Goal: Information Seeking & Learning: Learn about a topic

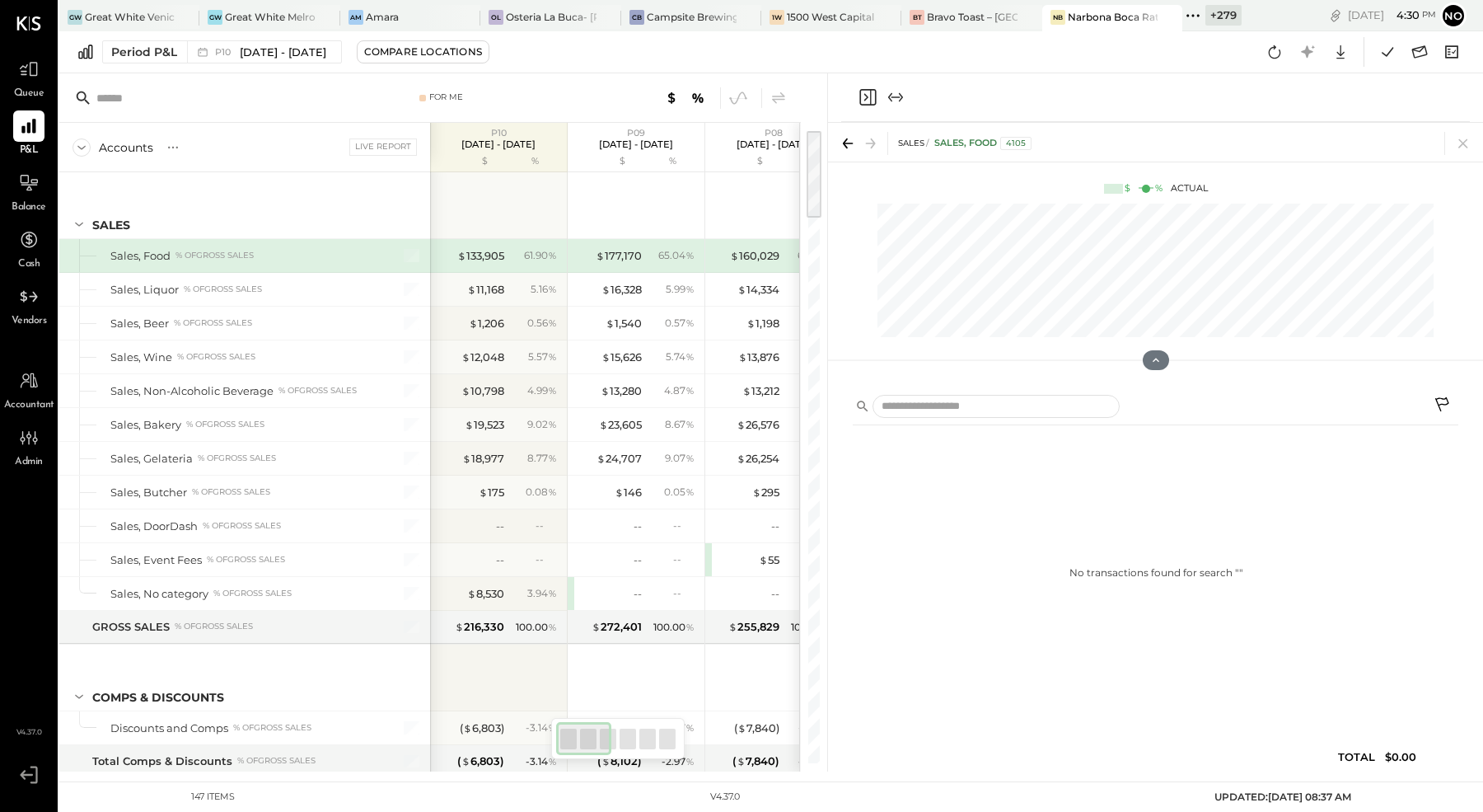
click at [1195, 17] on icon at bounding box center [1194, 16] width 22 height 22
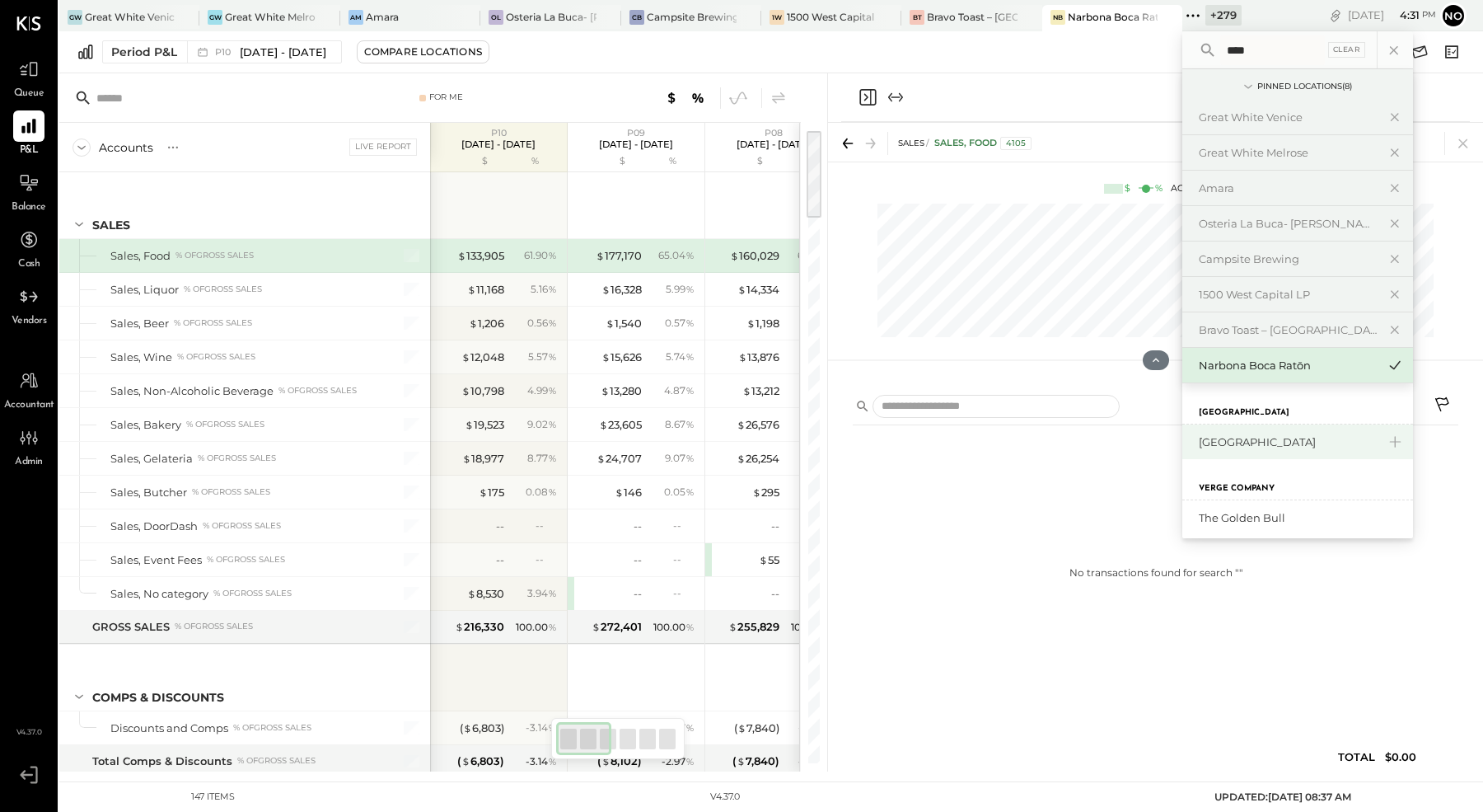
type input "****"
click at [1248, 434] on div "[GEOGRAPHIC_DATA]" at bounding box center [1287, 442] width 178 height 16
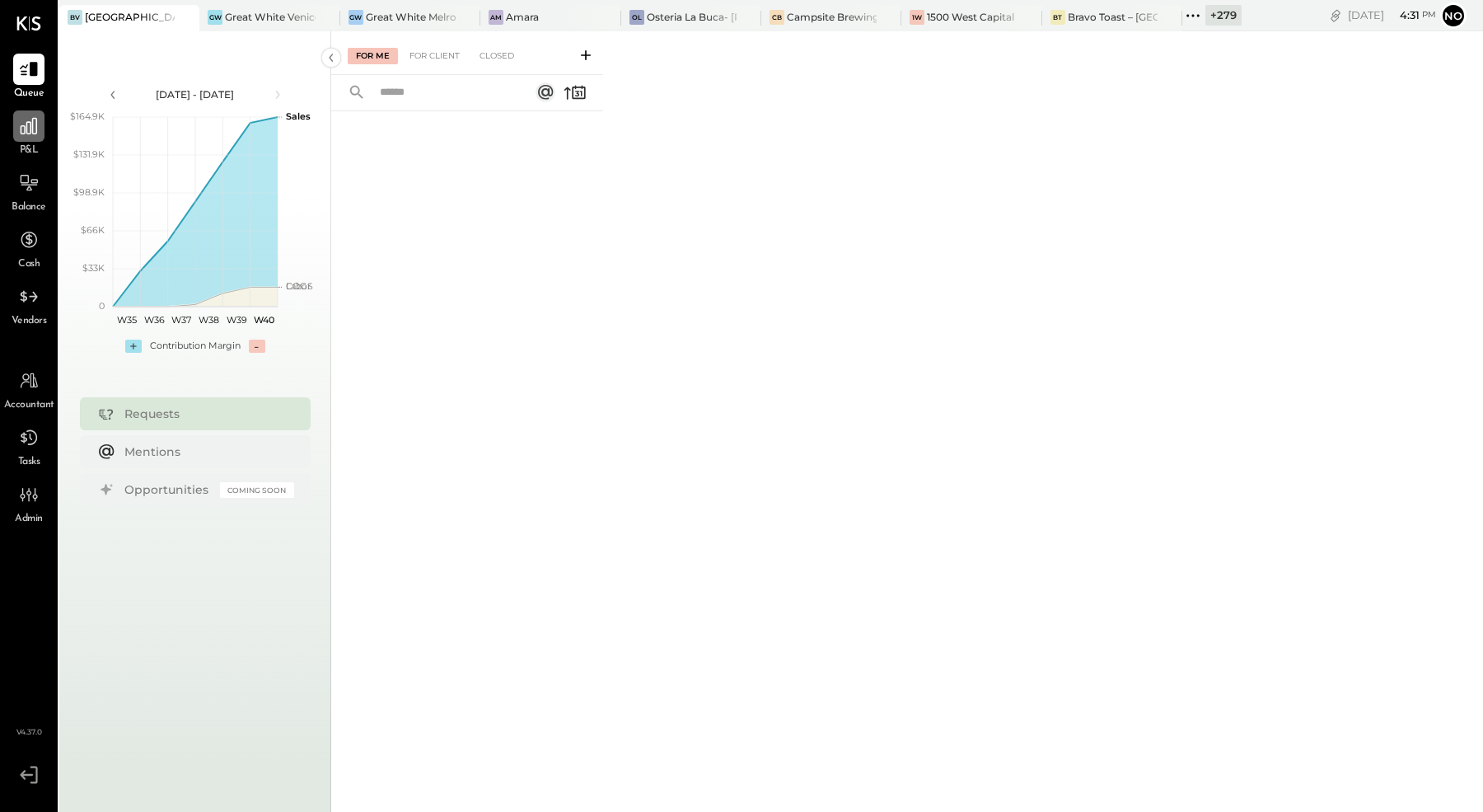
click at [30, 132] on icon at bounding box center [29, 126] width 17 height 17
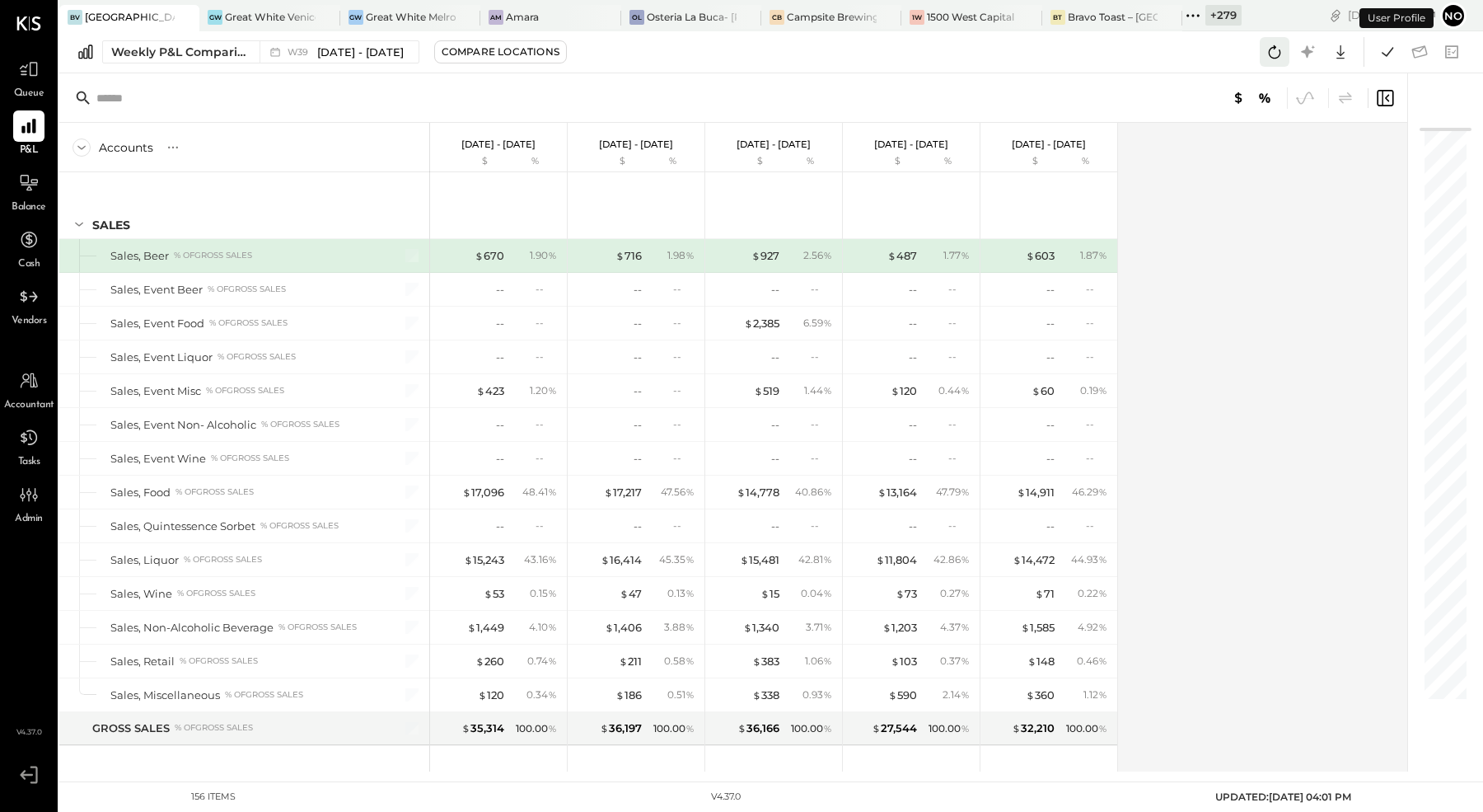
click at [1268, 52] on icon at bounding box center [1275, 52] width 22 height 22
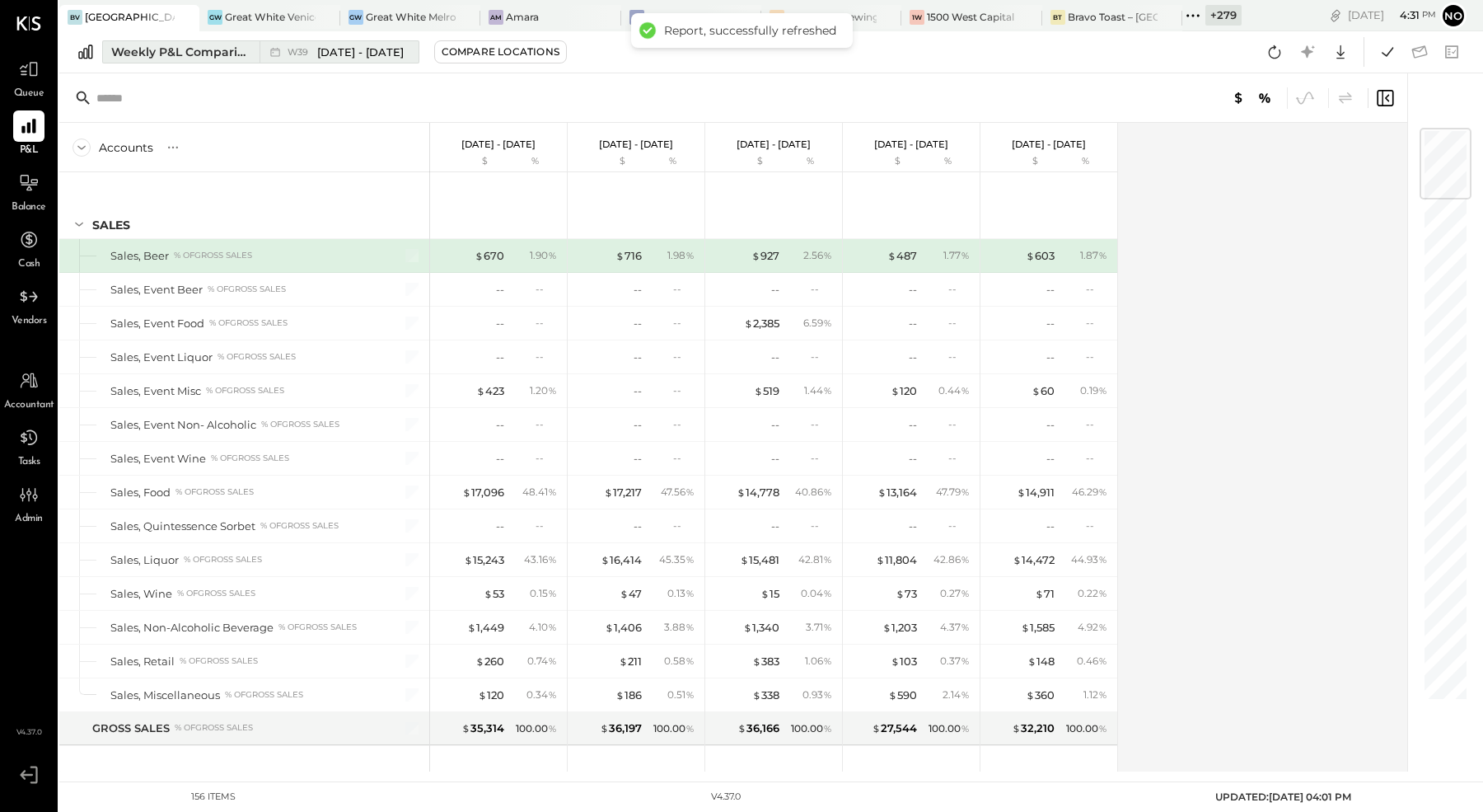
click at [198, 52] on div "Weekly P&L Comparison" at bounding box center [180, 52] width 138 height 17
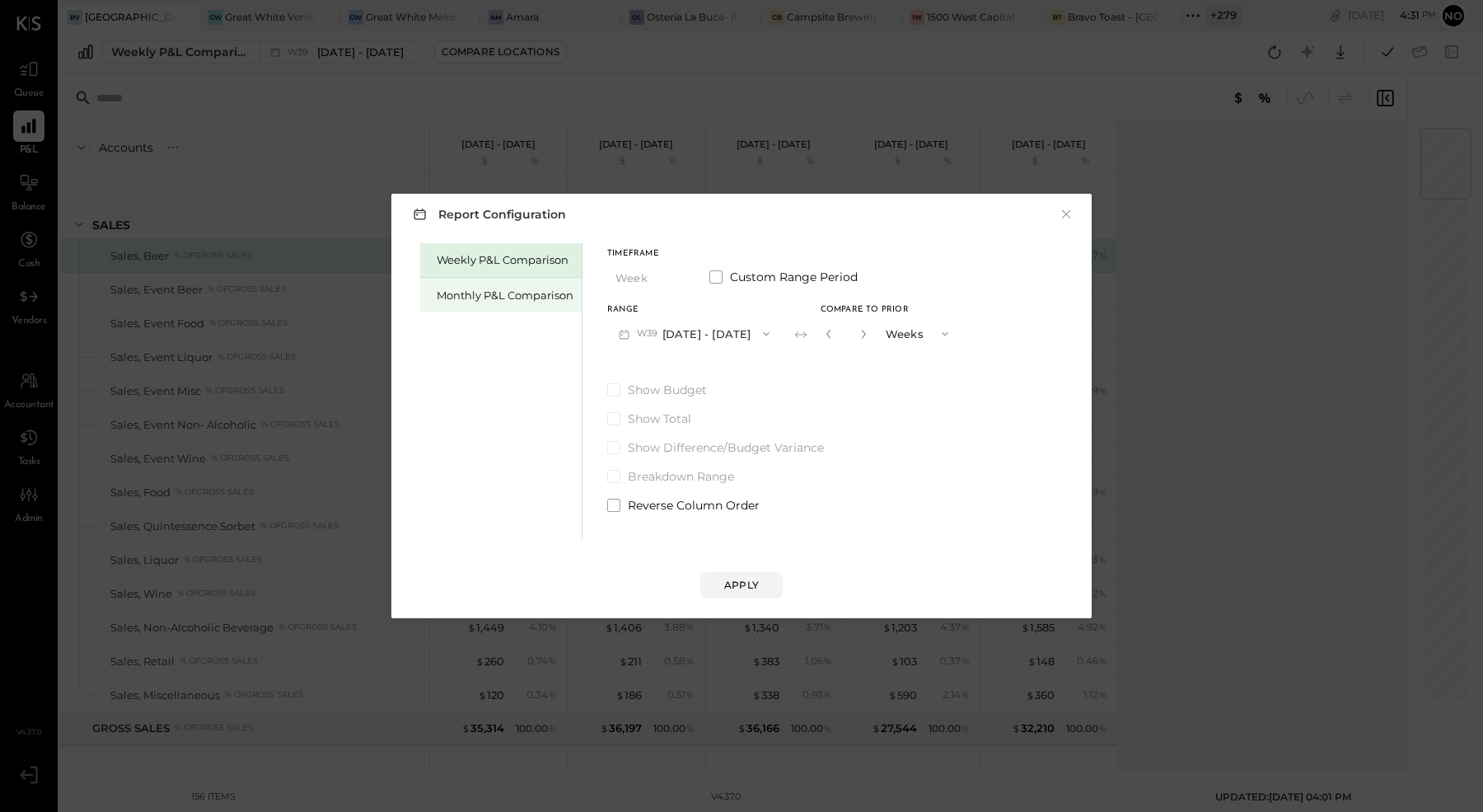
click at [496, 301] on div "Monthly P&L Comparison" at bounding box center [505, 295] width 137 height 16
click at [817, 343] on div "Compare" at bounding box center [831, 337] width 54 height 14
click at [856, 336] on icon "button" at bounding box center [861, 334] width 10 height 10
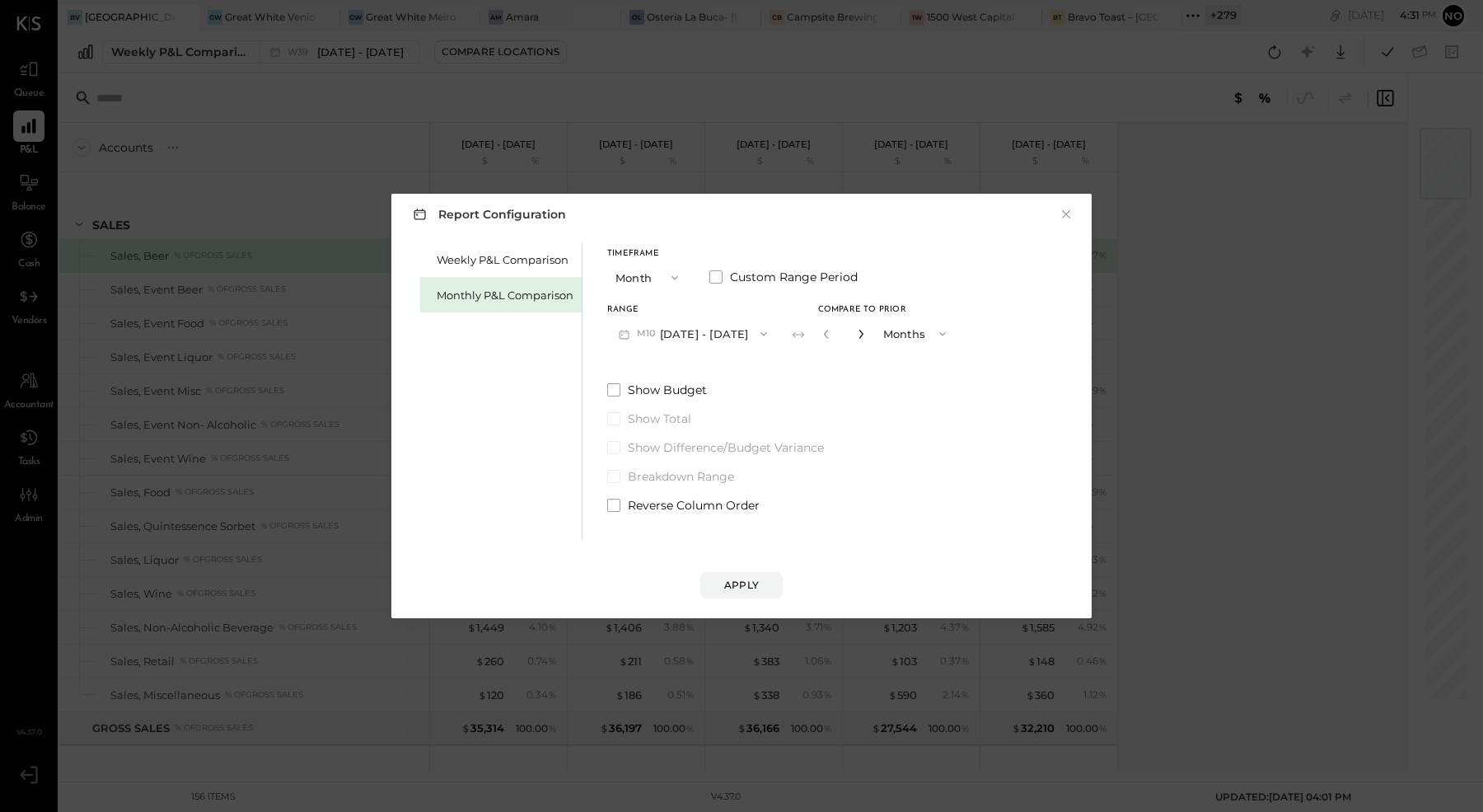
click at [856, 336] on icon "button" at bounding box center [861, 334] width 10 height 10
type input "*"
click at [743, 586] on div "Apply" at bounding box center [742, 584] width 35 height 14
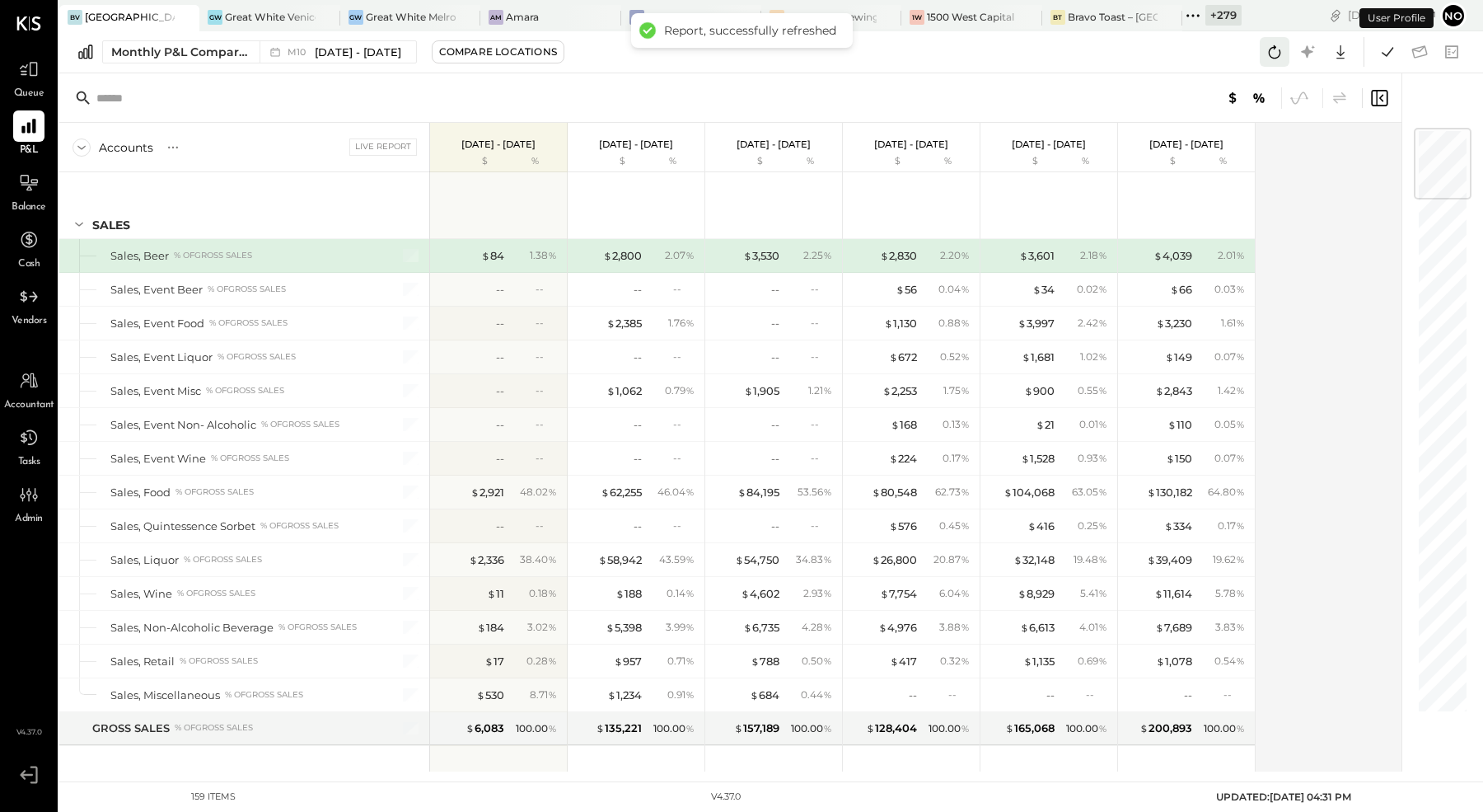
click at [1277, 51] on icon at bounding box center [1275, 52] width 22 height 22
click at [1396, 50] on icon at bounding box center [1388, 52] width 22 height 22
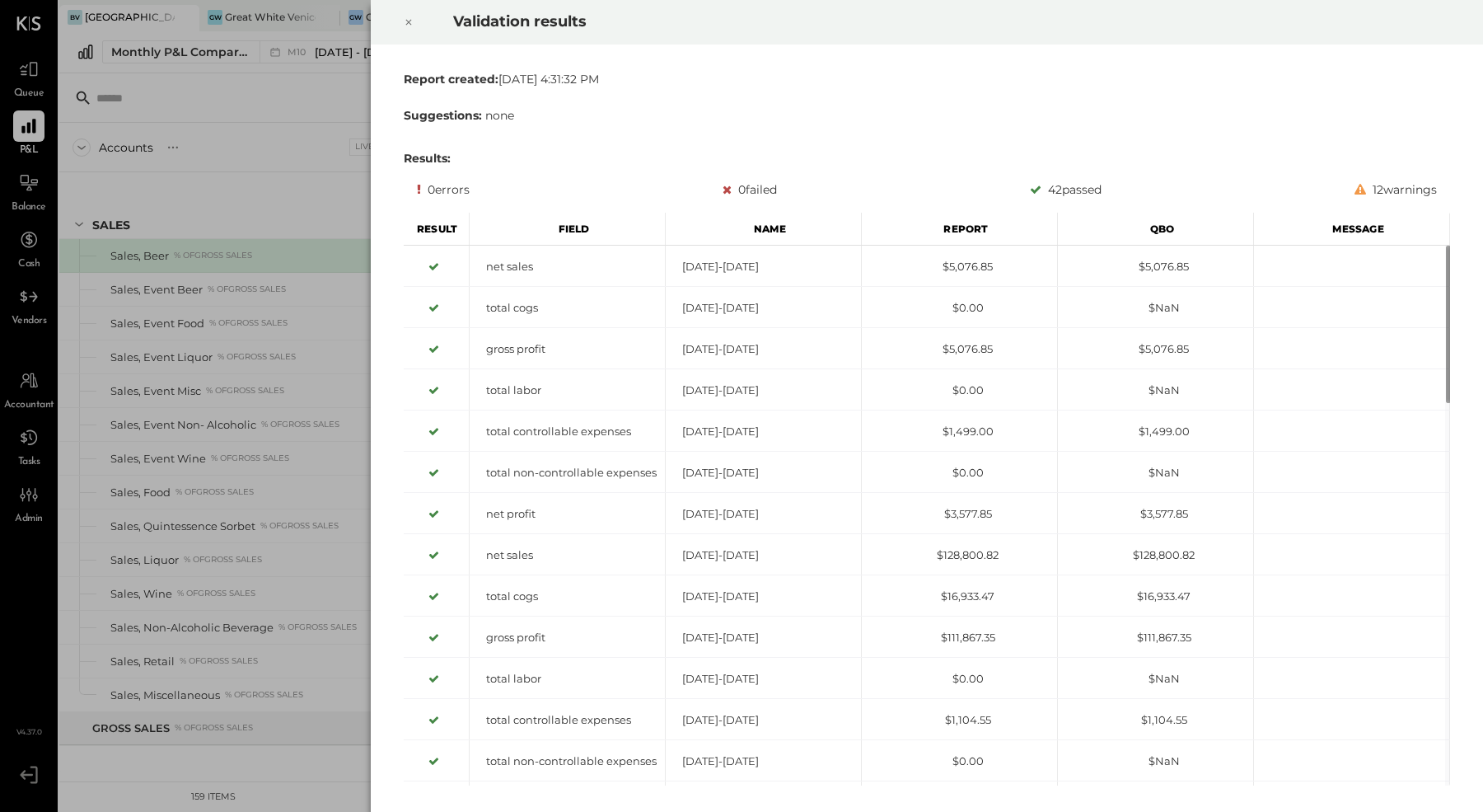
click at [411, 12] on icon at bounding box center [409, 22] width 10 height 20
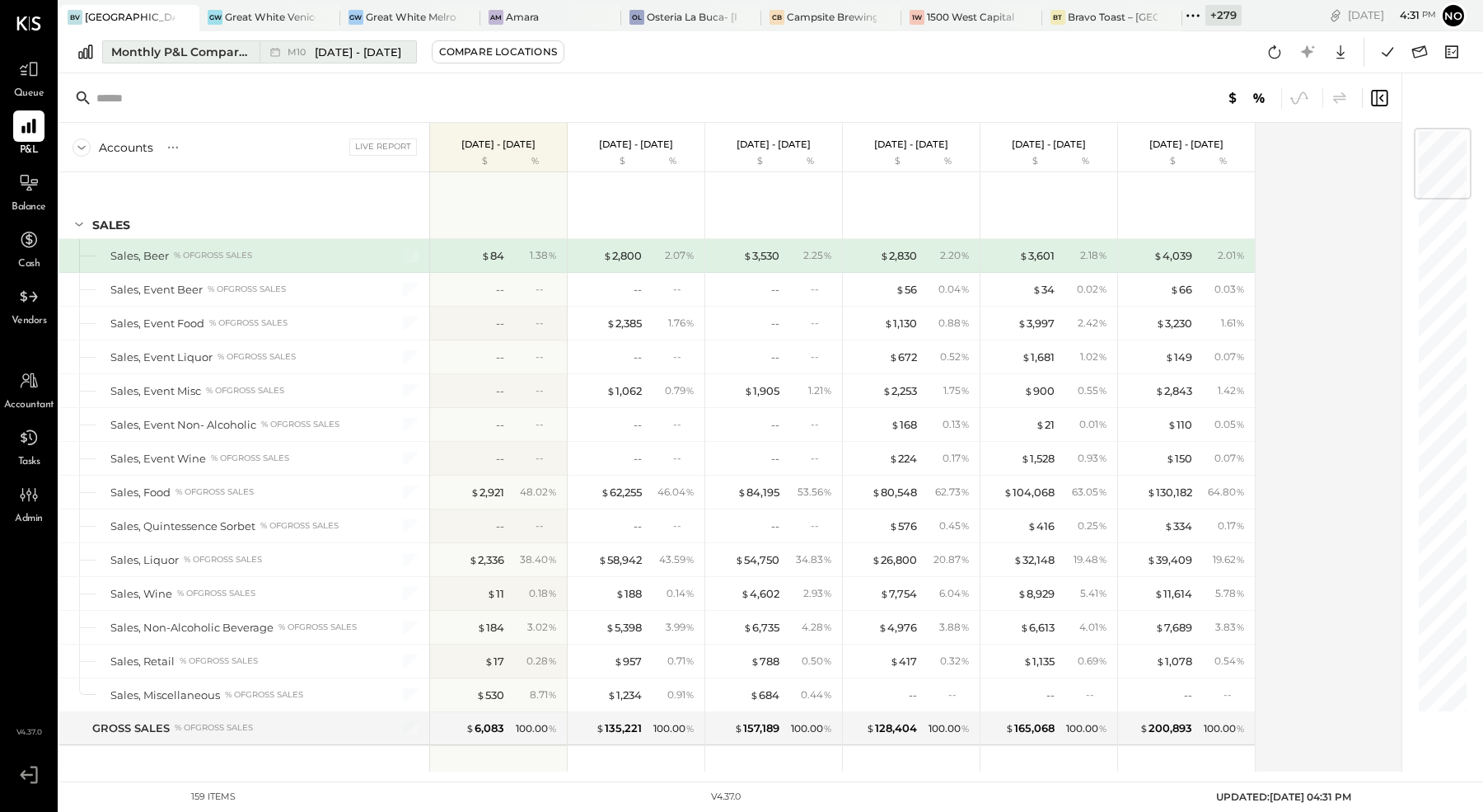
click at [195, 52] on div "Monthly P&L Comparison" at bounding box center [180, 52] width 138 height 17
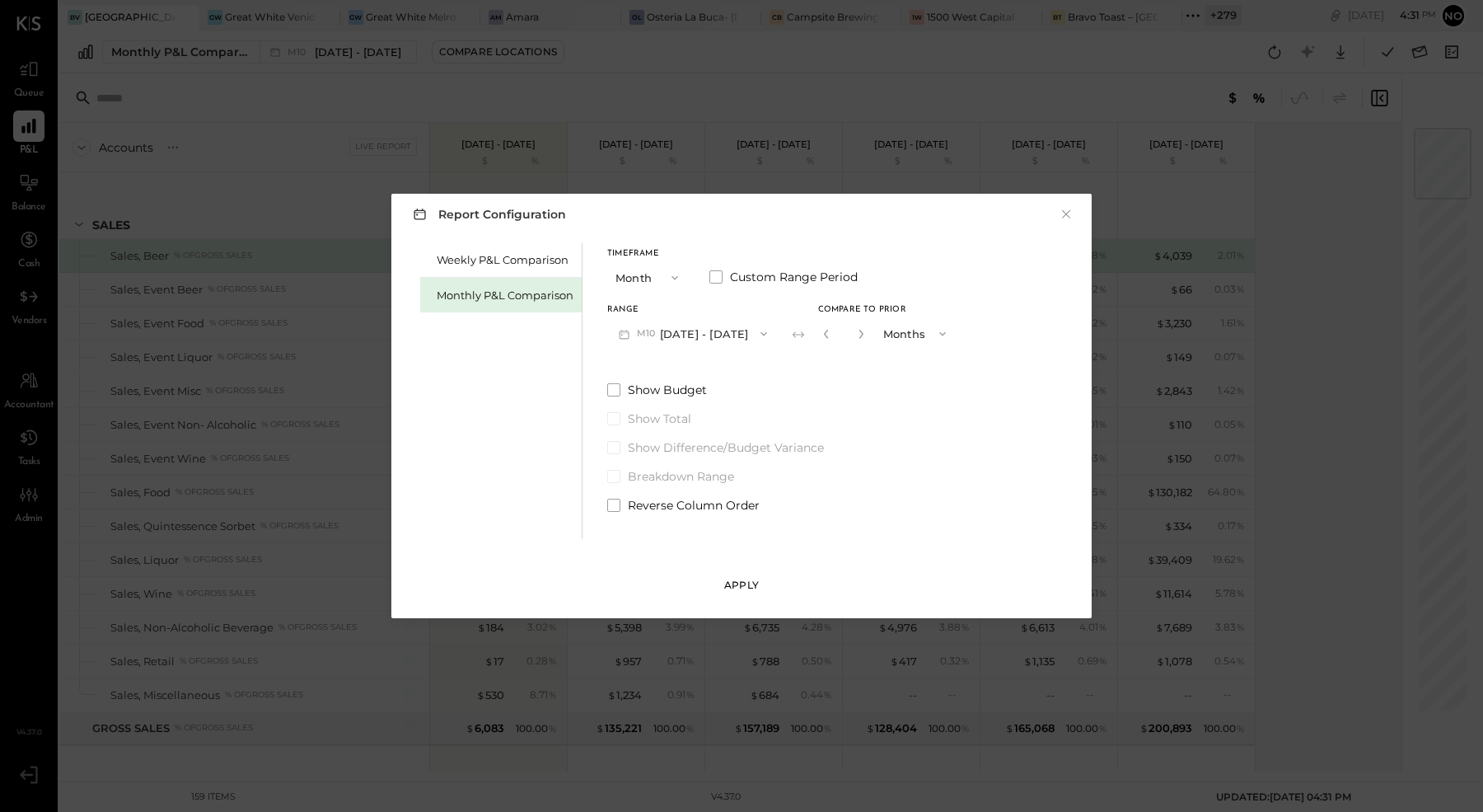
click at [756, 584] on div "Apply" at bounding box center [742, 584] width 35 height 14
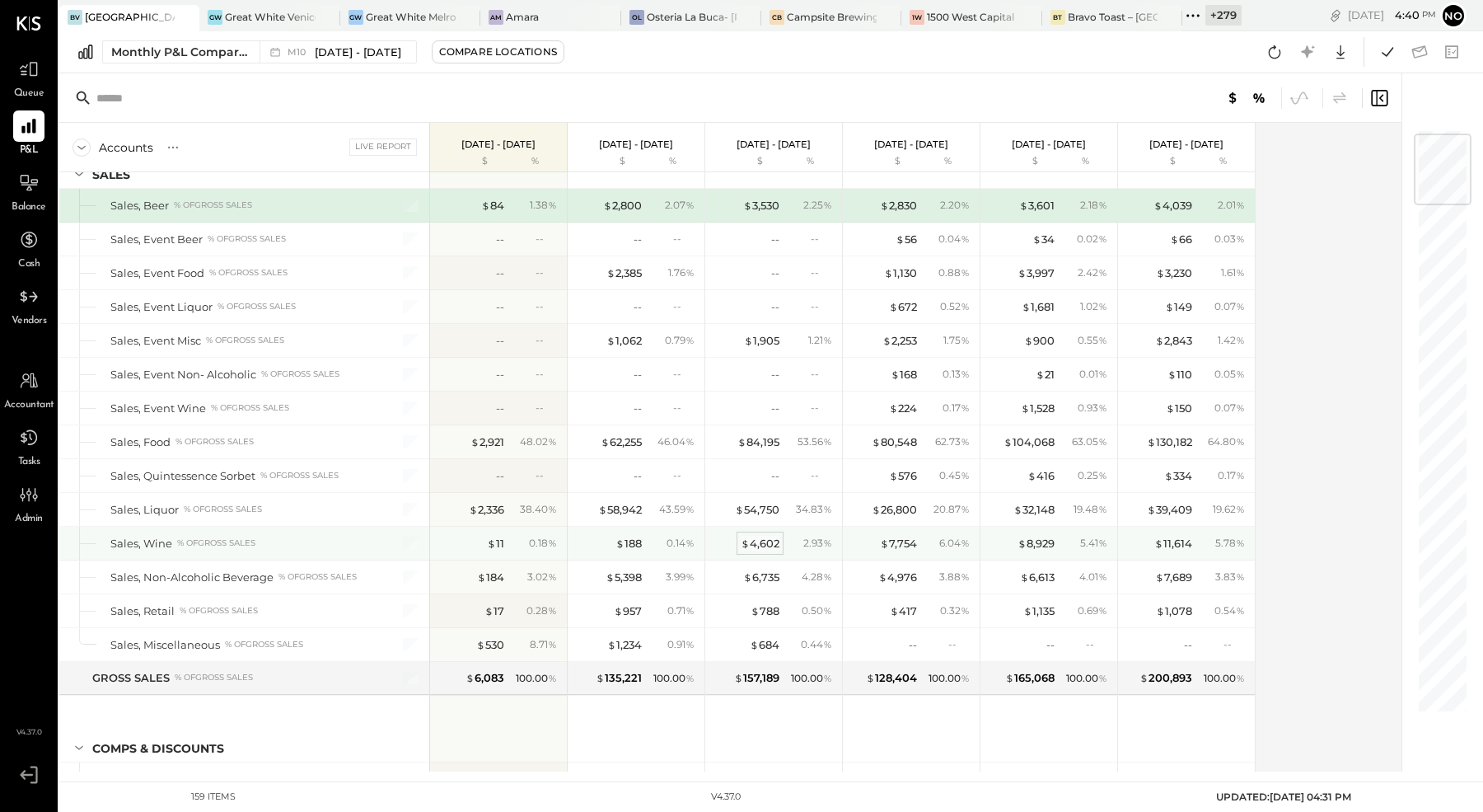
scroll to position [79, 0]
